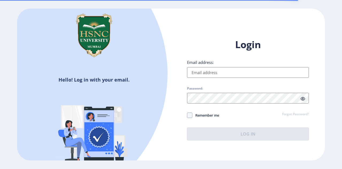
click at [207, 74] on input "Email address:" at bounding box center [248, 72] width 122 height 11
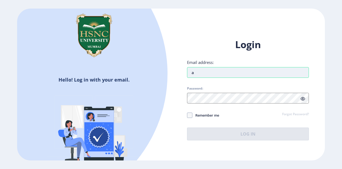
type input "[EMAIL_ADDRESS][DOMAIN_NAME]"
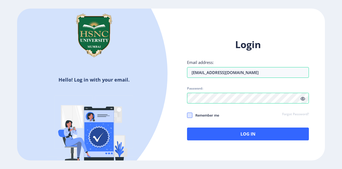
click at [190, 114] on span at bounding box center [189, 114] width 5 height 5
click at [187, 115] on input "Remember me" at bounding box center [187, 115] width 0 height 0
checkbox input "true"
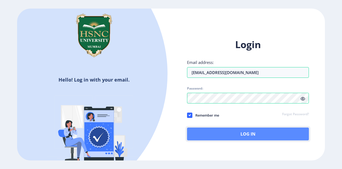
click at [225, 136] on button "Log In" at bounding box center [248, 133] width 122 height 13
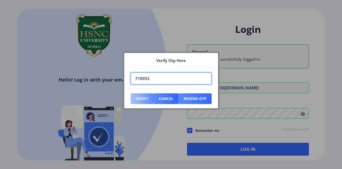
type input "710052"
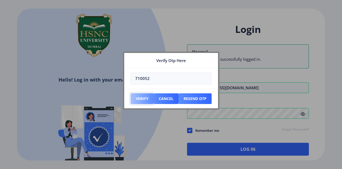
click at [142, 97] on button "Verify" at bounding box center [142, 98] width 23 height 11
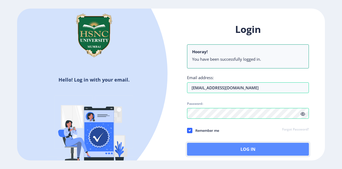
click at [234, 148] on button "Log In" at bounding box center [248, 149] width 122 height 13
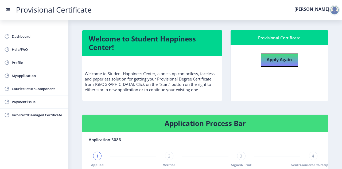
scroll to position [89, 0]
